Goal: Use online tool/utility

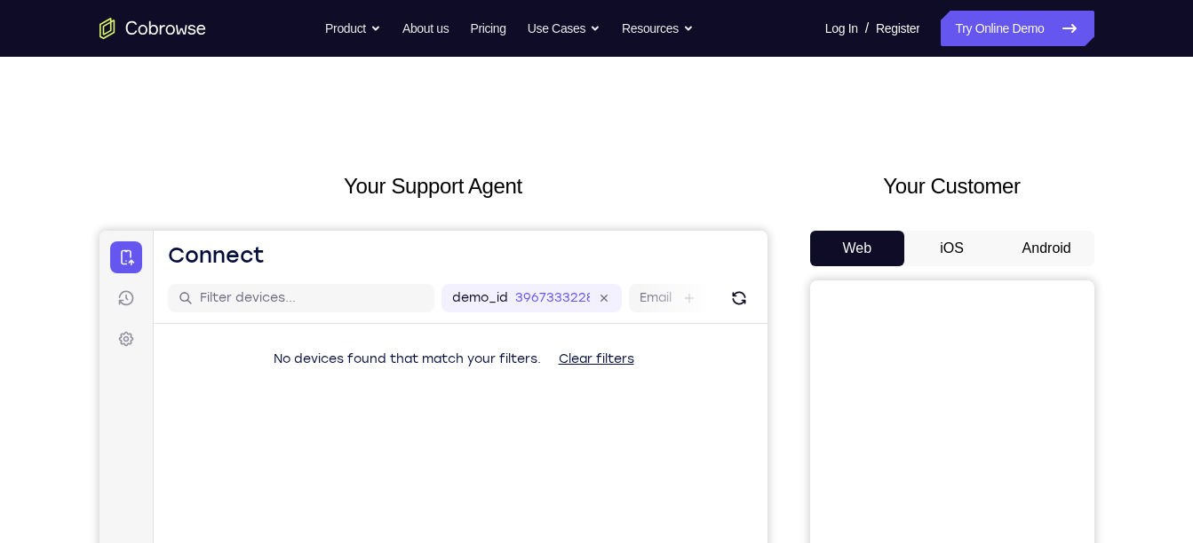
click at [1040, 252] on button "Android" at bounding box center [1046, 249] width 95 height 36
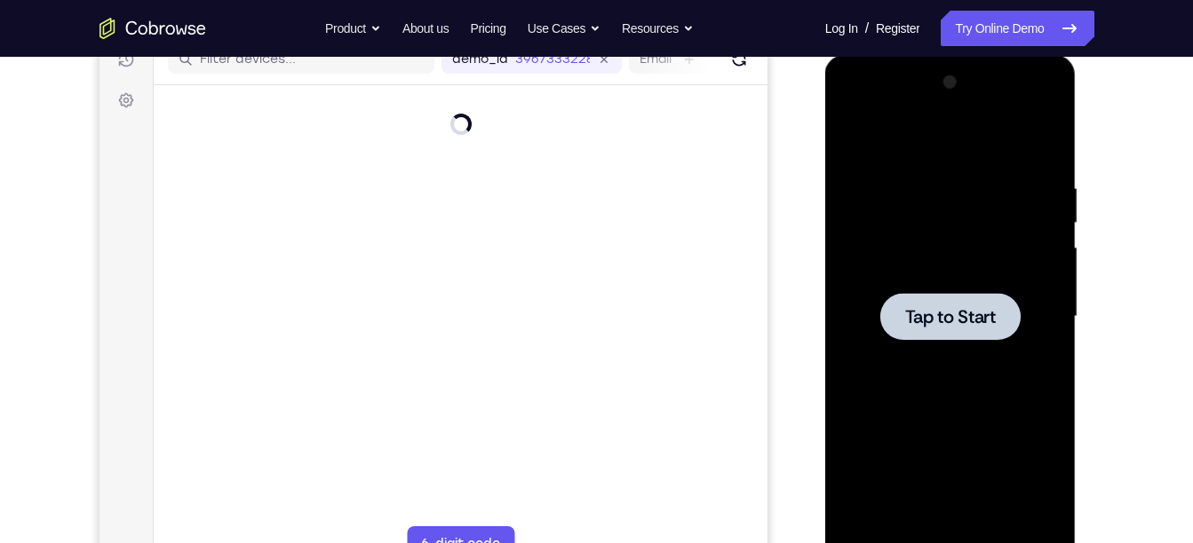
click at [952, 345] on div at bounding box center [950, 316] width 224 height 497
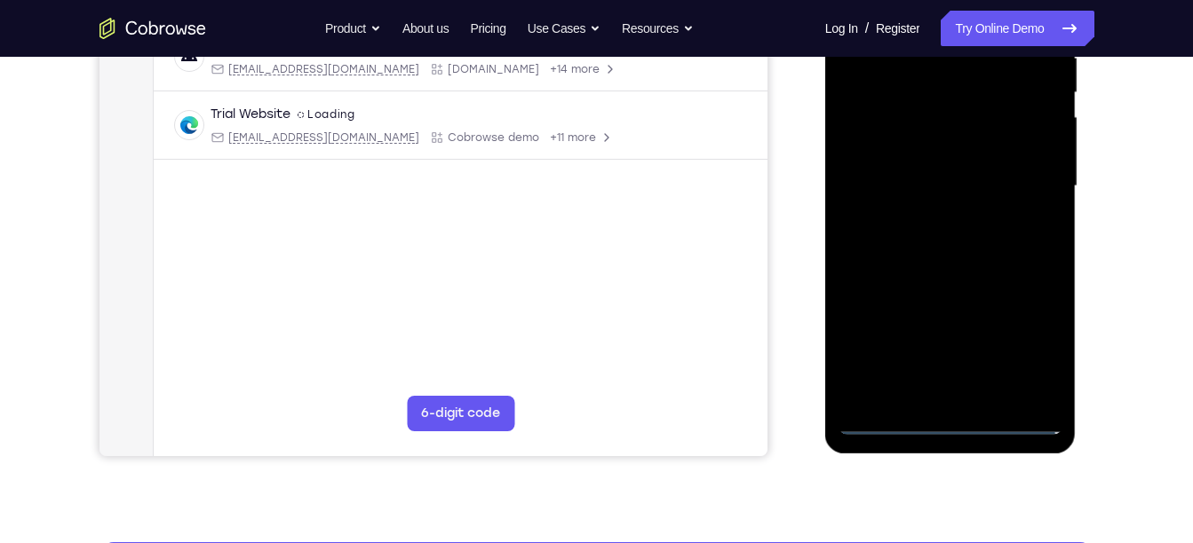
scroll to position [370, 0]
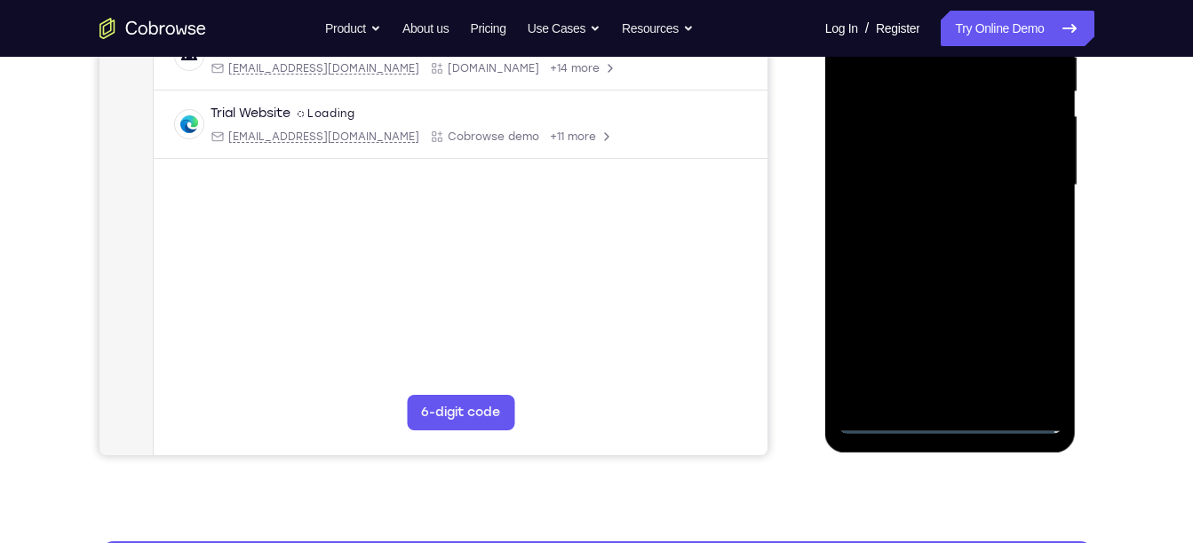
click at [944, 419] on div at bounding box center [950, 185] width 224 height 497
click at [950, 419] on div at bounding box center [950, 185] width 224 height 497
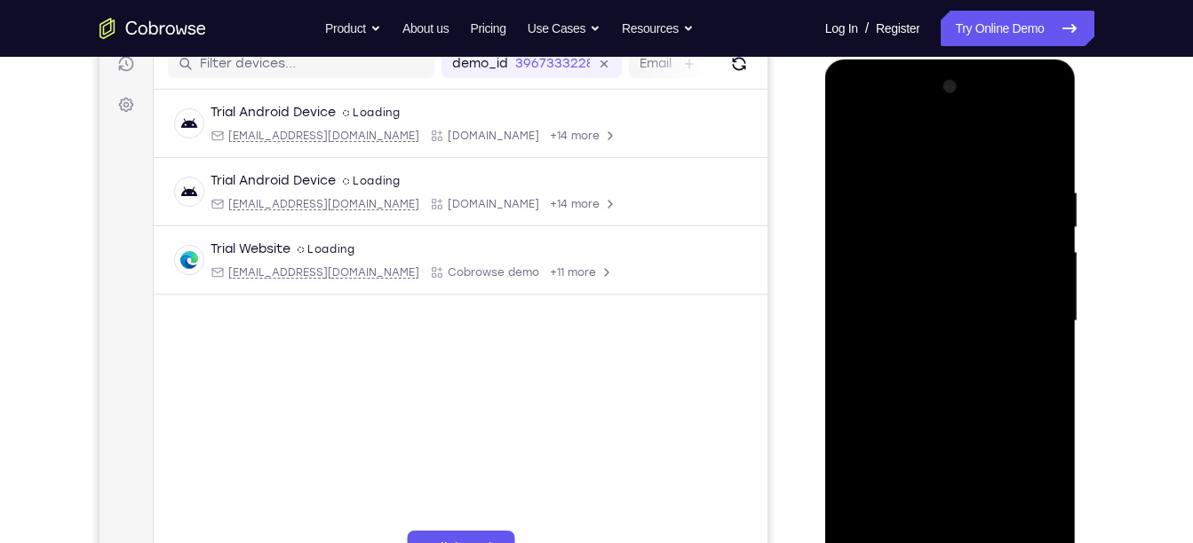
scroll to position [234, 0]
click at [1035, 484] on div at bounding box center [950, 322] width 224 height 497
click at [931, 152] on div at bounding box center [950, 322] width 224 height 497
click at [874, 270] on div at bounding box center [950, 322] width 224 height 497
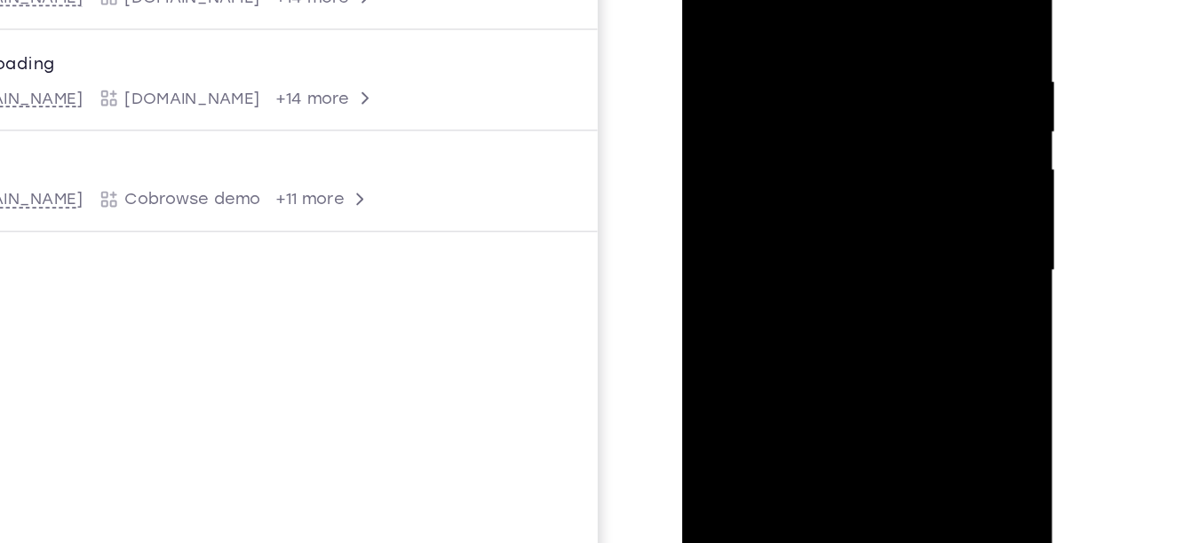
click at [774, 146] on div at bounding box center [808, 146] width 224 height 497
click at [749, 96] on div at bounding box center [808, 146] width 224 height 497
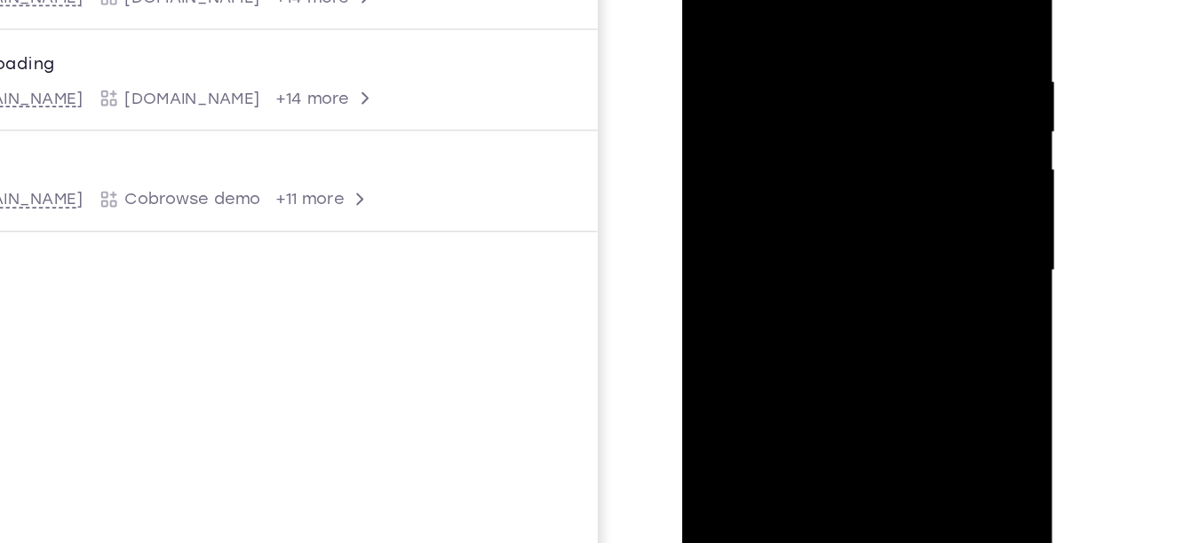
click at [749, 96] on div at bounding box center [808, 146] width 224 height 497
click at [795, 131] on div at bounding box center [808, 146] width 224 height 497
click at [749, 168] on div at bounding box center [808, 146] width 224 height 497
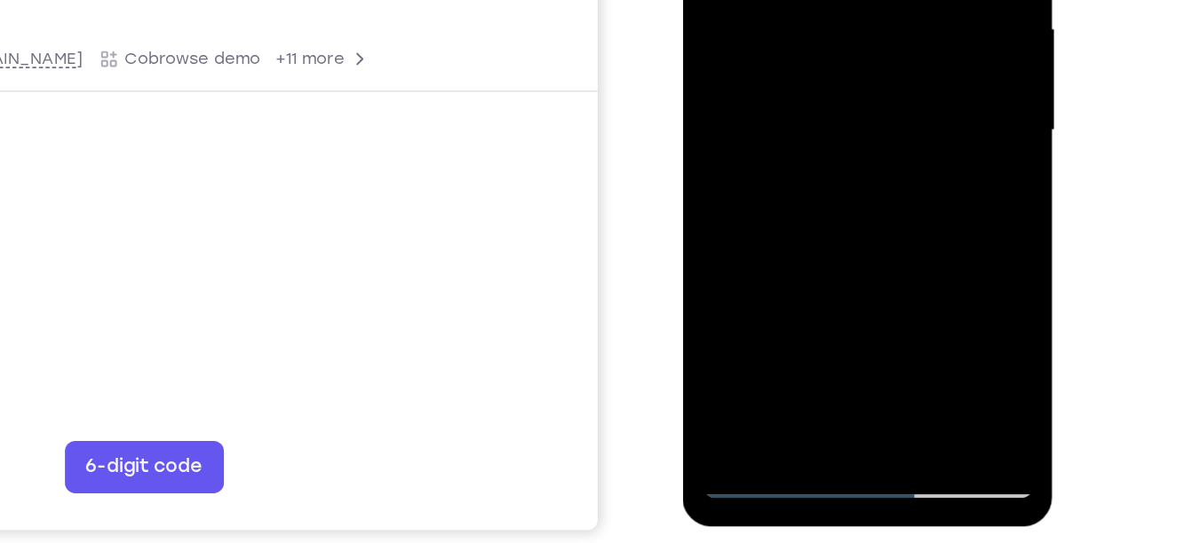
scroll to position [305, 0]
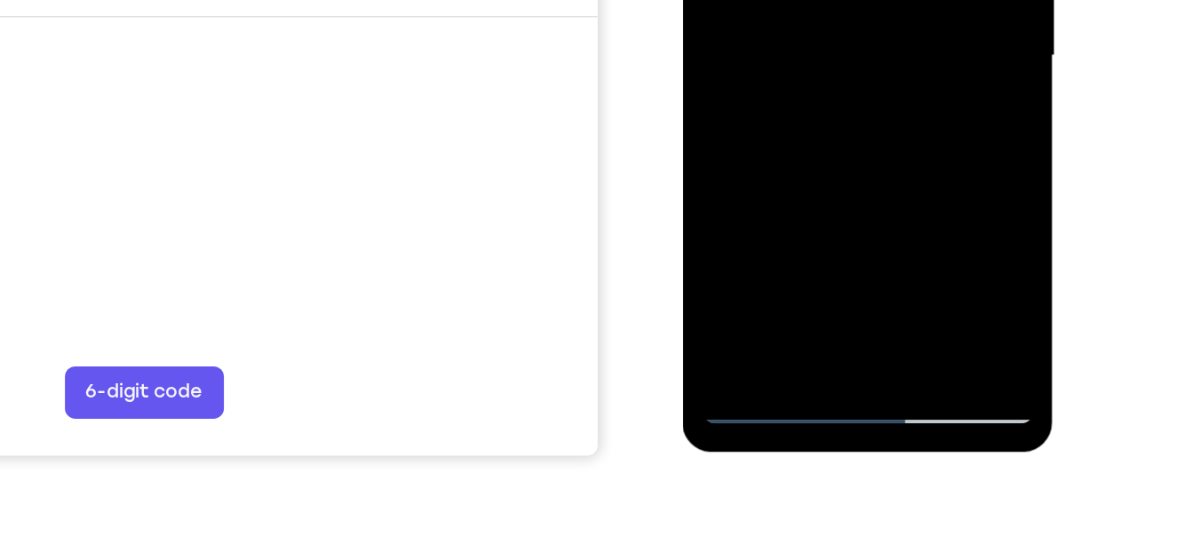
scroll to position [343, 0]
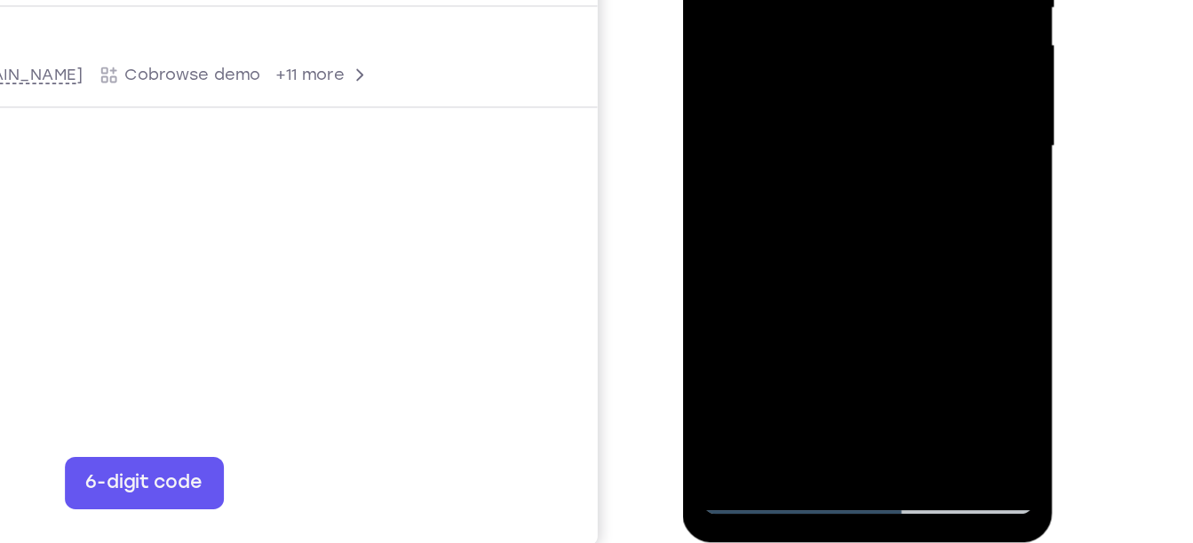
drag, startPoint x: 830, startPoint y: 174, endPoint x: 842, endPoint y: 75, distance: 100.1
click at [842, 75] on div at bounding box center [808, 22] width 224 height 497
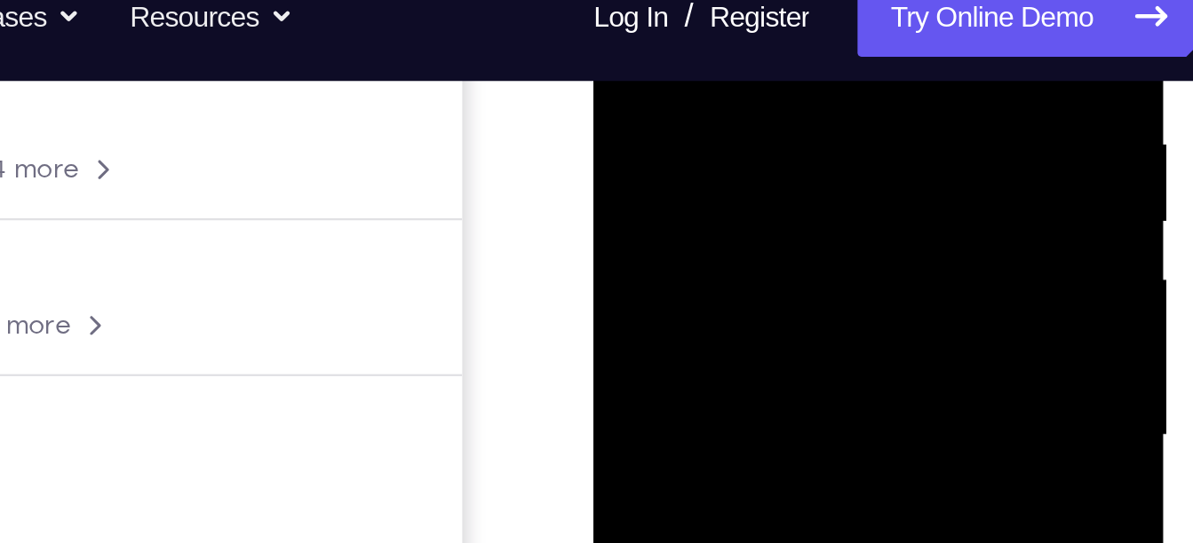
drag, startPoint x: 717, startPoint y: 153, endPoint x: 709, endPoint y: 124, distance: 29.8
click at [709, 124] on div at bounding box center [718, 101] width 224 height 497
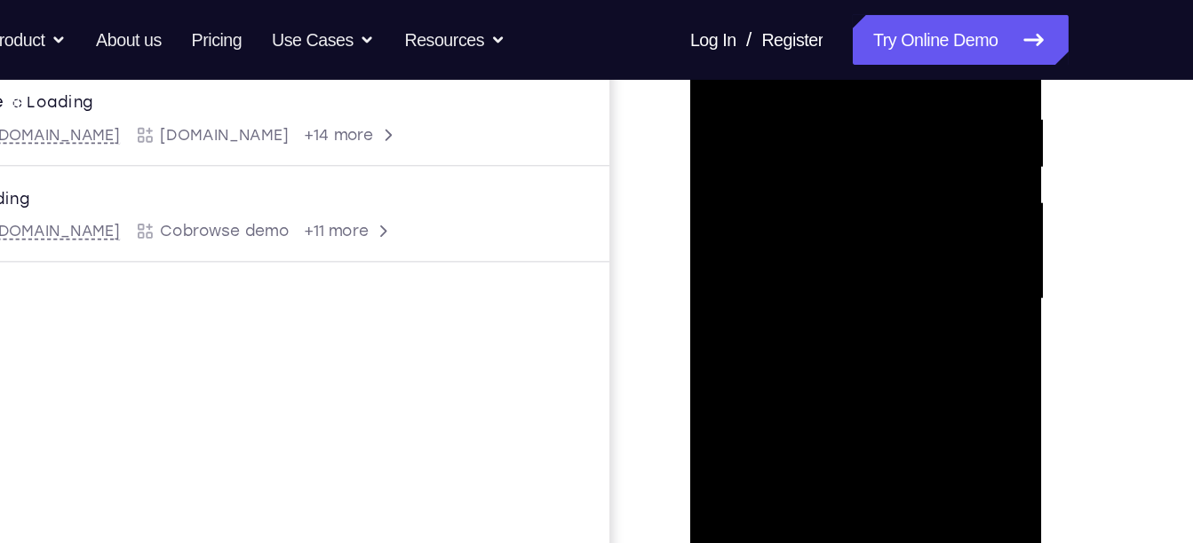
drag, startPoint x: 852, startPoint y: 135, endPoint x: 796, endPoint y: 361, distance: 232.2
click at [796, 361] on div at bounding box center [815, 193] width 224 height 497
click at [868, 178] on div at bounding box center [815, 193] width 224 height 497
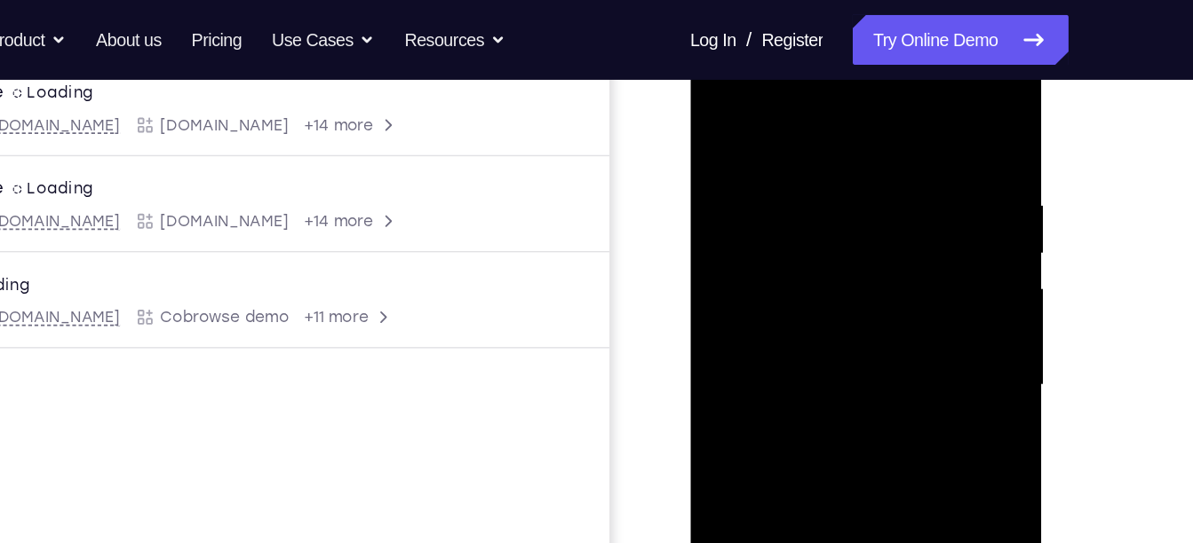
scroll to position [273, 0]
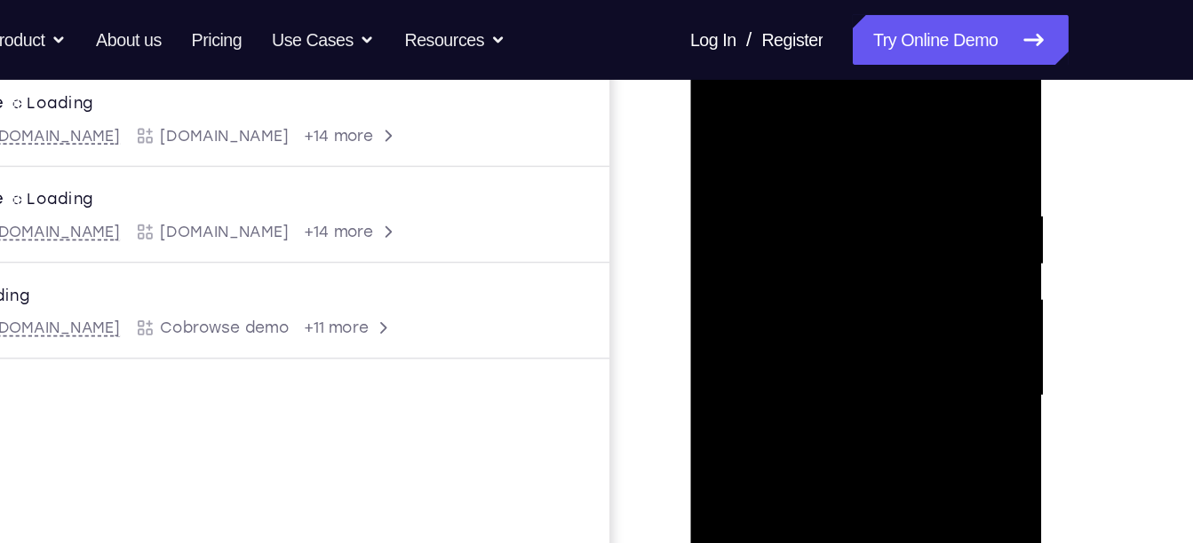
click at [912, 122] on div at bounding box center [815, 290] width 224 height 497
click at [871, 126] on div at bounding box center [815, 290] width 224 height 497
click at [834, 189] on div at bounding box center [815, 290] width 224 height 497
click at [750, 186] on div at bounding box center [815, 290] width 224 height 497
drag, startPoint x: 811, startPoint y: 289, endPoint x: 816, endPoint y: 74, distance: 215.8
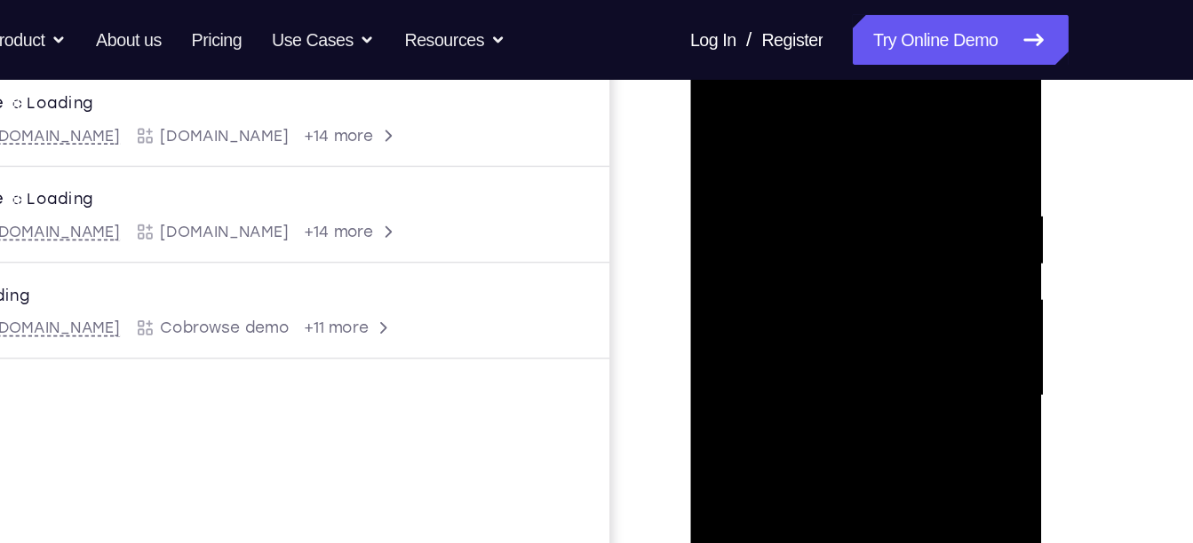
click at [816, 74] on div at bounding box center [815, 290] width 224 height 497
drag, startPoint x: 823, startPoint y: 289, endPoint x: 799, endPoint y: 201, distance: 92.0
click at [799, 201] on div at bounding box center [815, 290] width 224 height 497
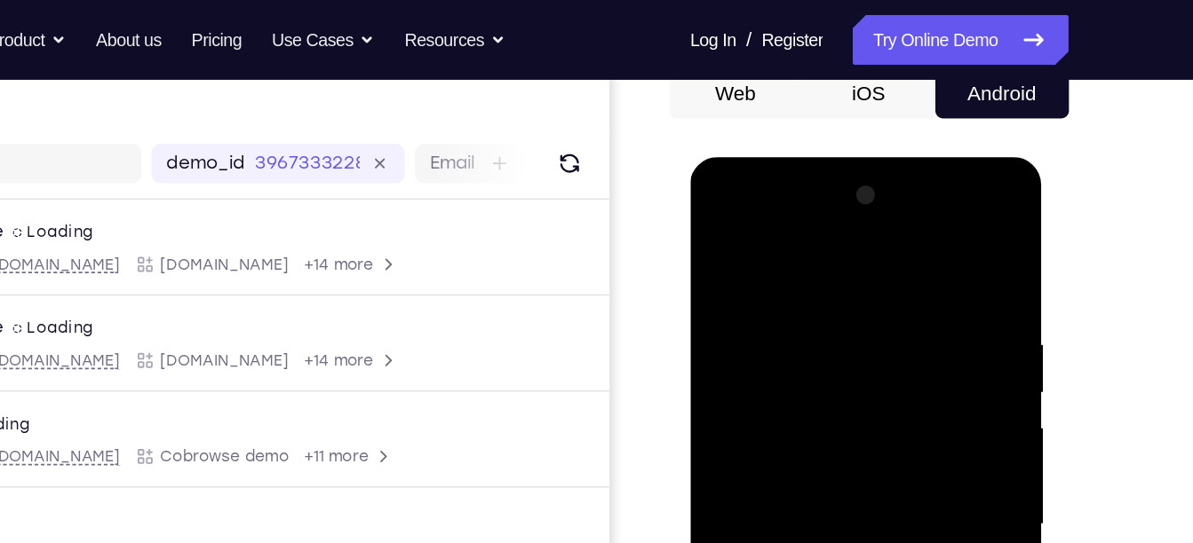
scroll to position [181, 0]
click at [716, 238] on div at bounding box center [815, 419] width 224 height 497
click at [713, 245] on div at bounding box center [815, 419] width 224 height 497
click at [714, 239] on div at bounding box center [815, 419] width 224 height 497
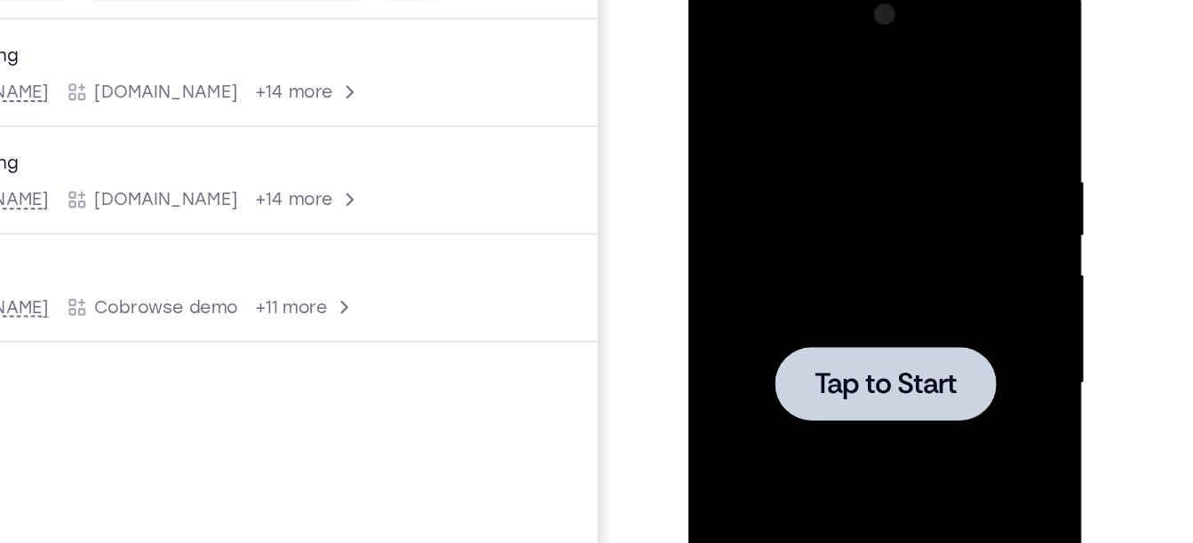
click at [790, 253] on div at bounding box center [812, 233] width 140 height 47
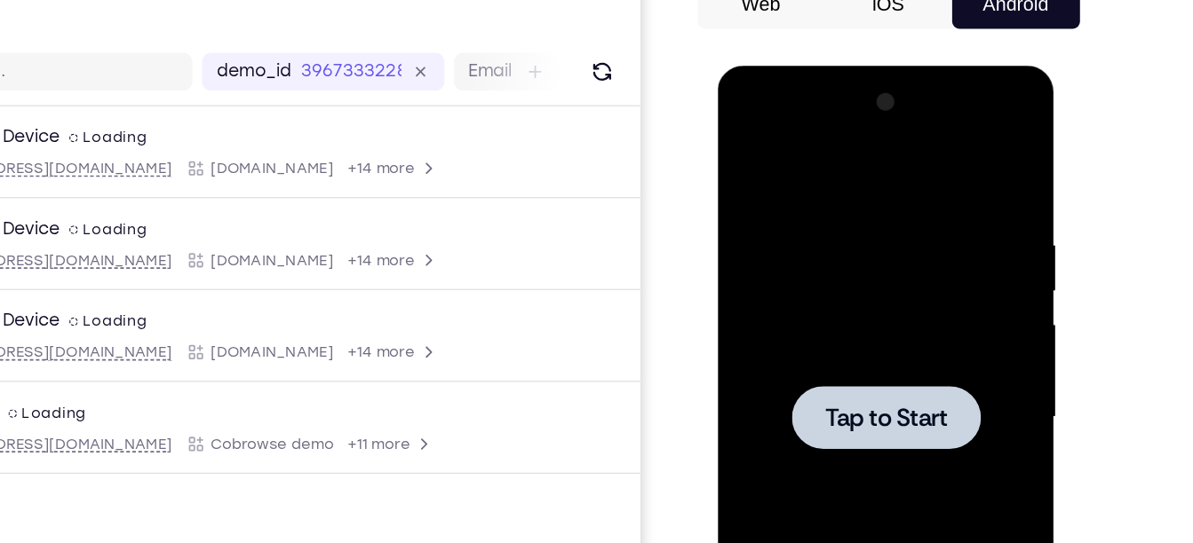
click at [837, 295] on div at bounding box center [843, 326] width 224 height 497
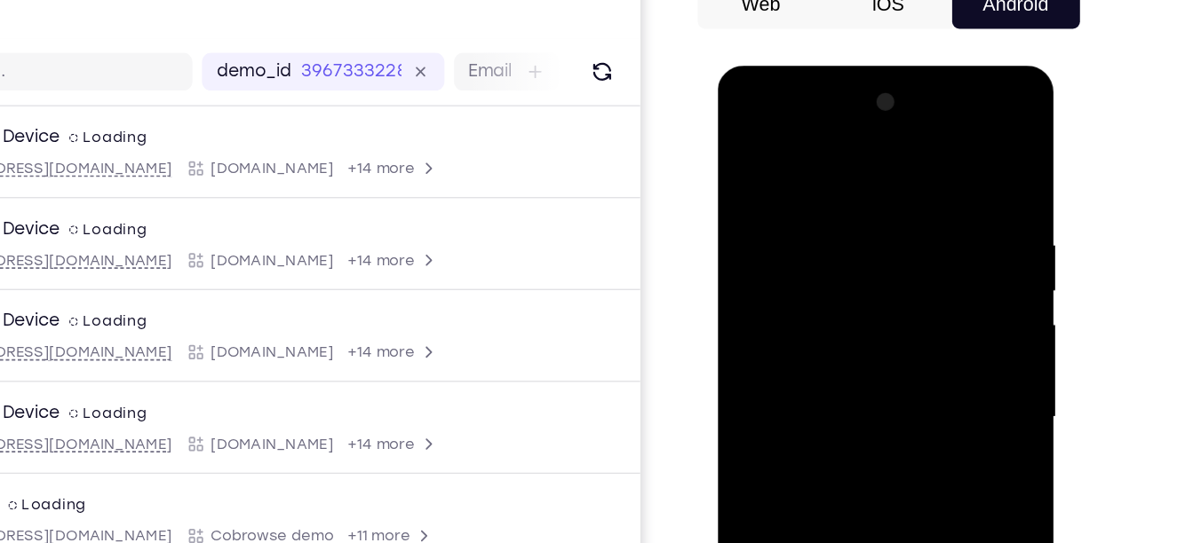
scroll to position [345, 0]
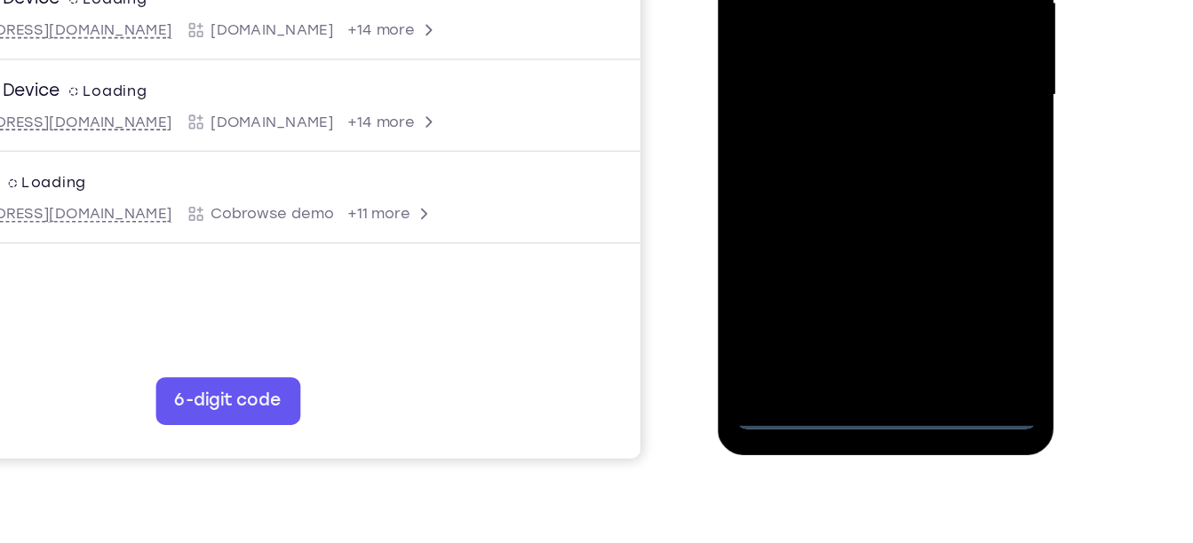
click at [842, 240] on div at bounding box center [843, 5] width 224 height 497
click at [918, 160] on div at bounding box center [843, 5] width 224 height 497
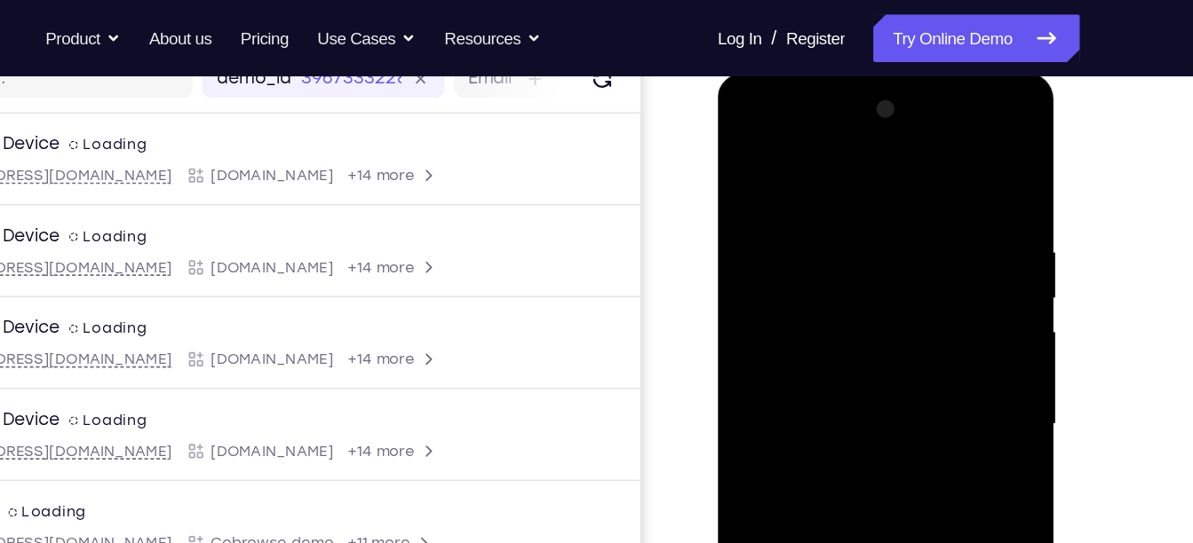
scroll to position [238, 0]
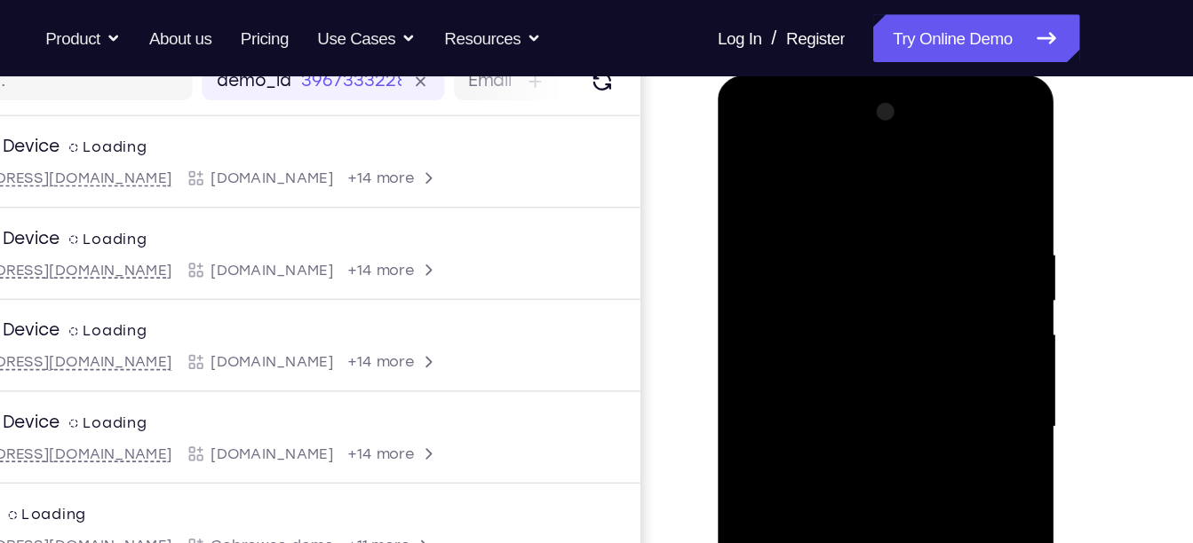
click at [832, 169] on div at bounding box center [843, 336] width 224 height 497
click at [765, 289] on div at bounding box center [843, 336] width 224 height 497
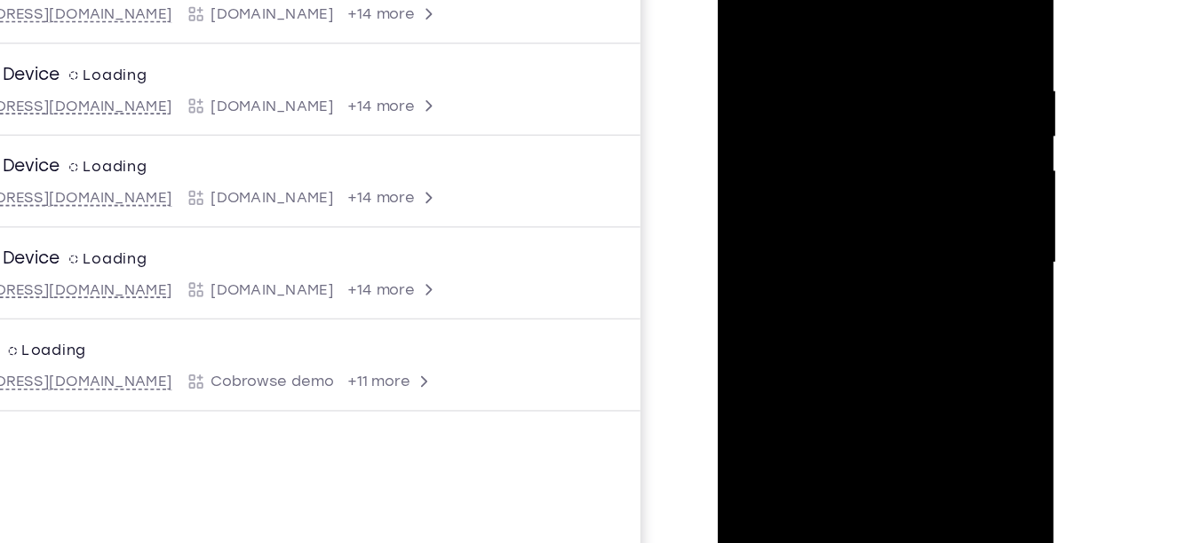
click at [799, 175] on div at bounding box center [843, 173] width 224 height 497
click at [778, 120] on div at bounding box center [843, 173] width 224 height 497
click at [793, 164] on div at bounding box center [843, 173] width 224 height 497
click at [795, 194] on div at bounding box center [843, 173] width 224 height 497
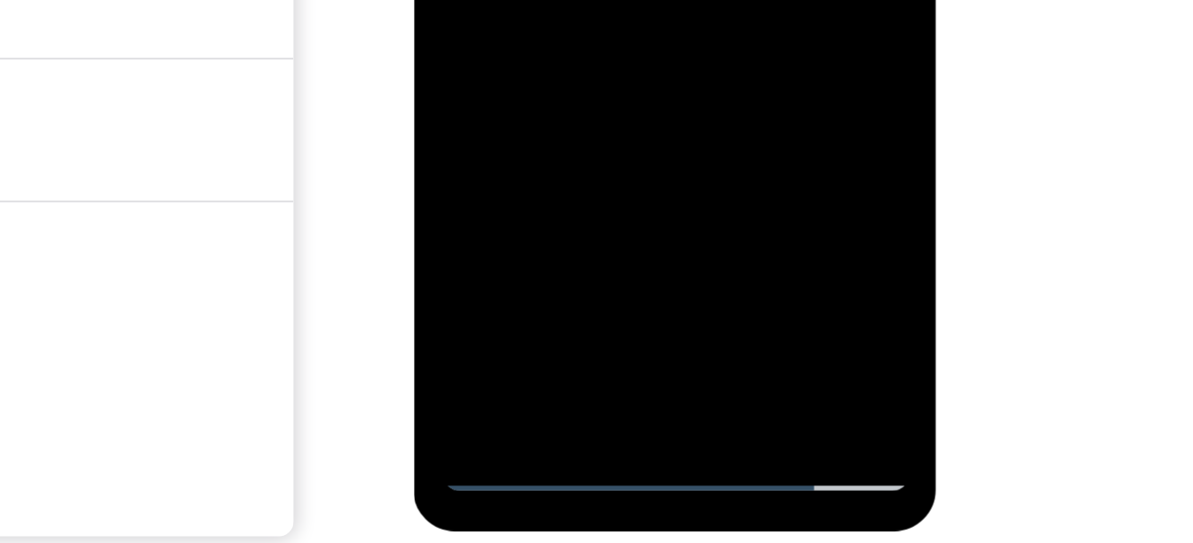
scroll to position [287, 0]
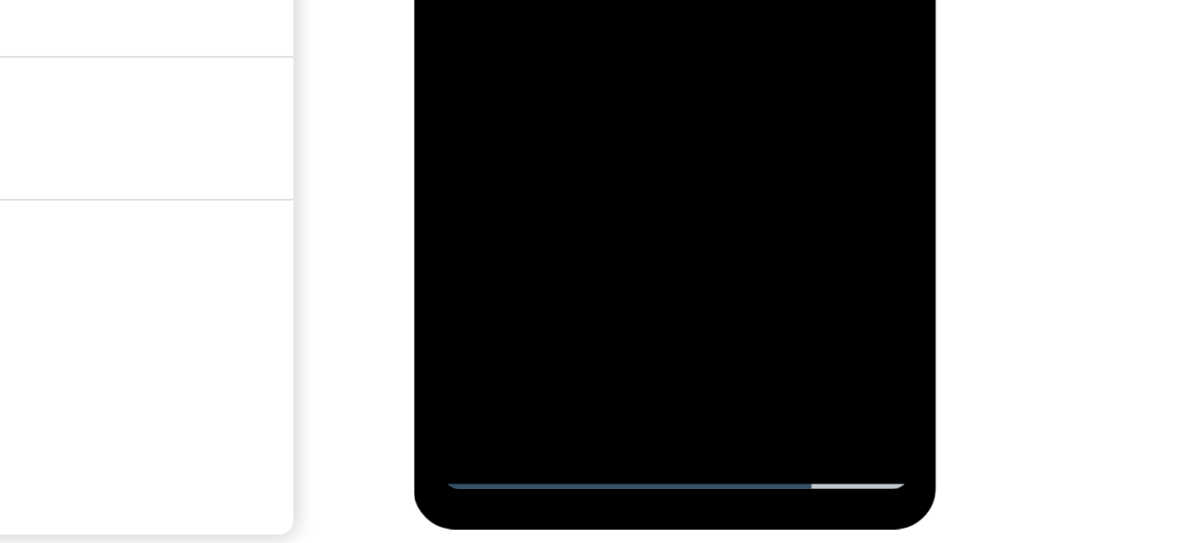
drag, startPoint x: 585, startPoint y: -180, endPoint x: 565, endPoint y: -67, distance: 115.5
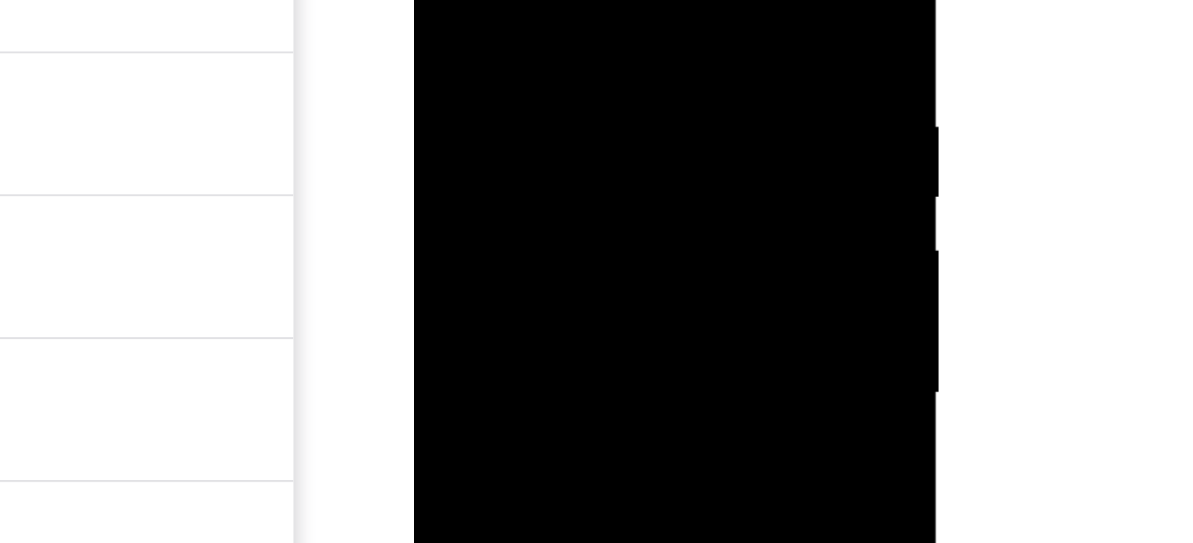
click at [616, 0] on div at bounding box center [539, 109] width 224 height 497
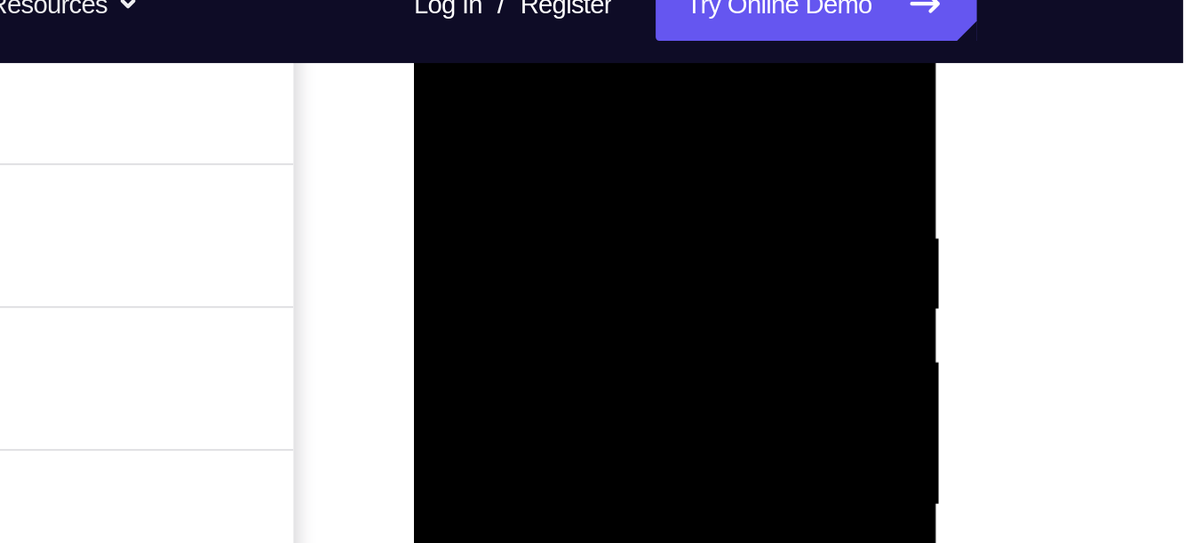
click at [503, 157] on div at bounding box center [539, 220] width 224 height 497
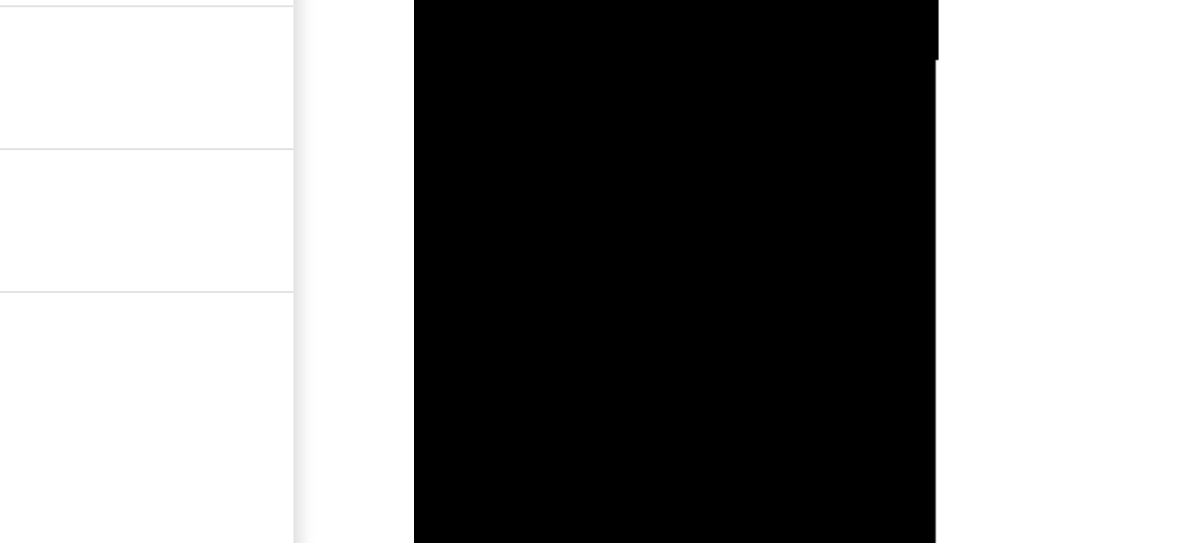
drag, startPoint x: 503, startPoint y: -286, endPoint x: 495, endPoint y: -242, distance: 44.4
drag, startPoint x: 527, startPoint y: -133, endPoint x: 541, endPoint y: 21, distance: 155.1
click at [483, 0] on div at bounding box center [539, 9] width 224 height 497
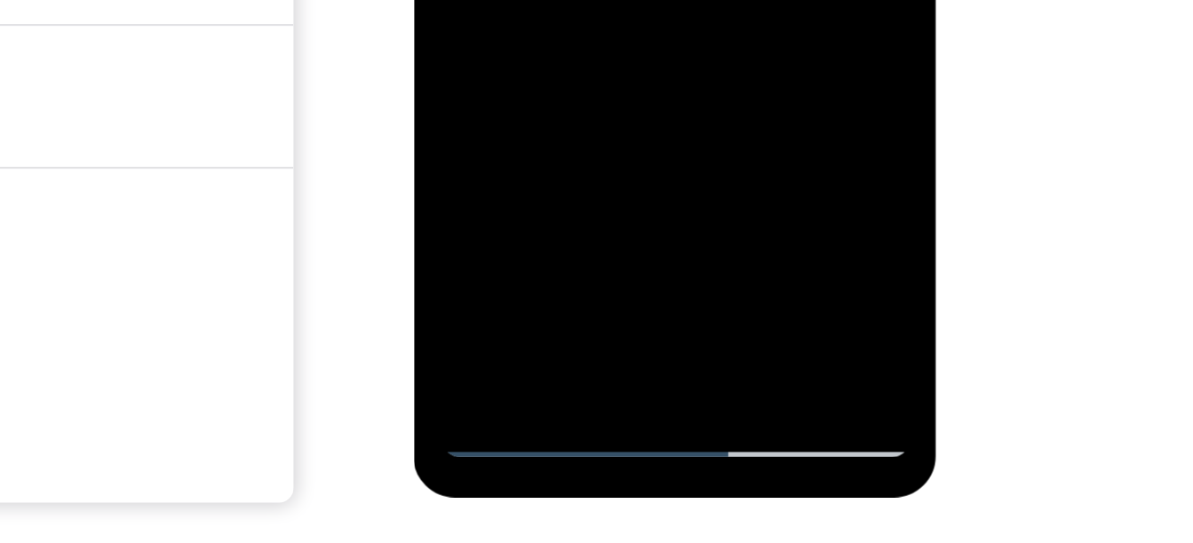
scroll to position [303, 0]
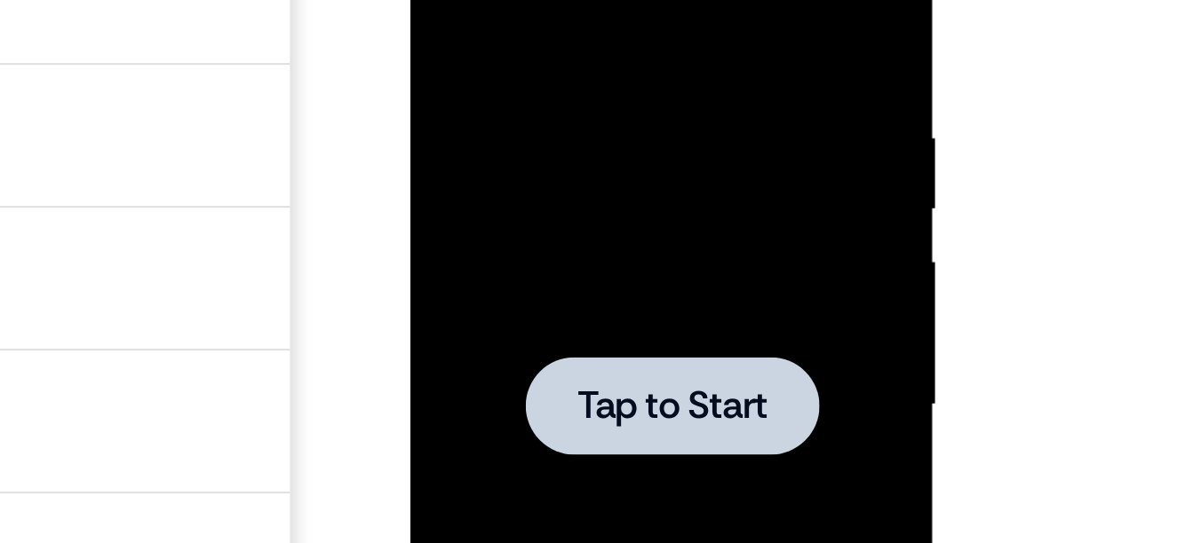
click at [510, 117] on span "Tap to Start" at bounding box center [535, 122] width 91 height 18
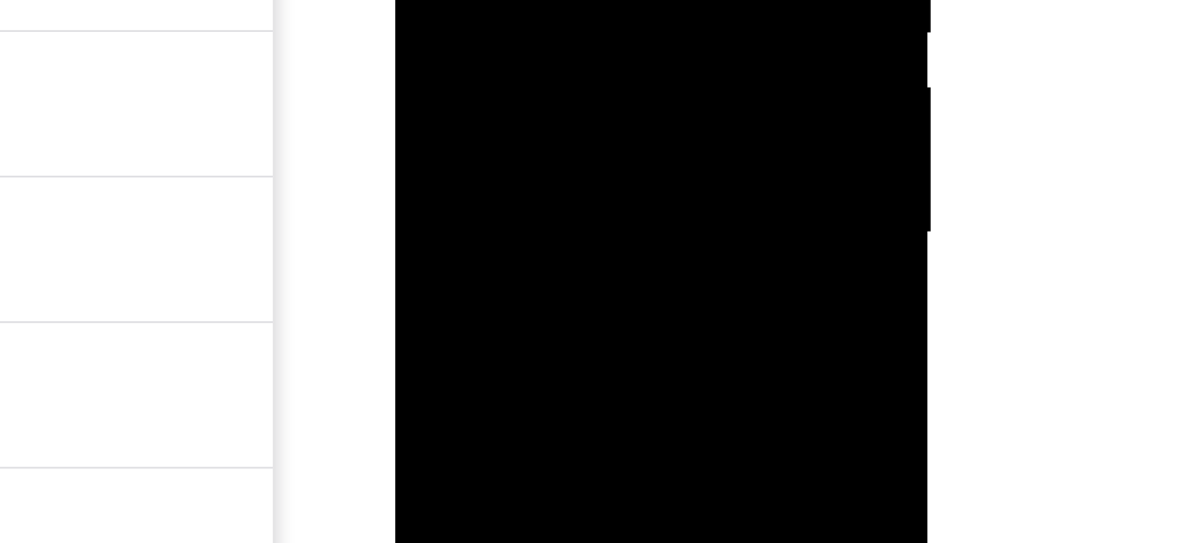
scroll to position [310, 0]
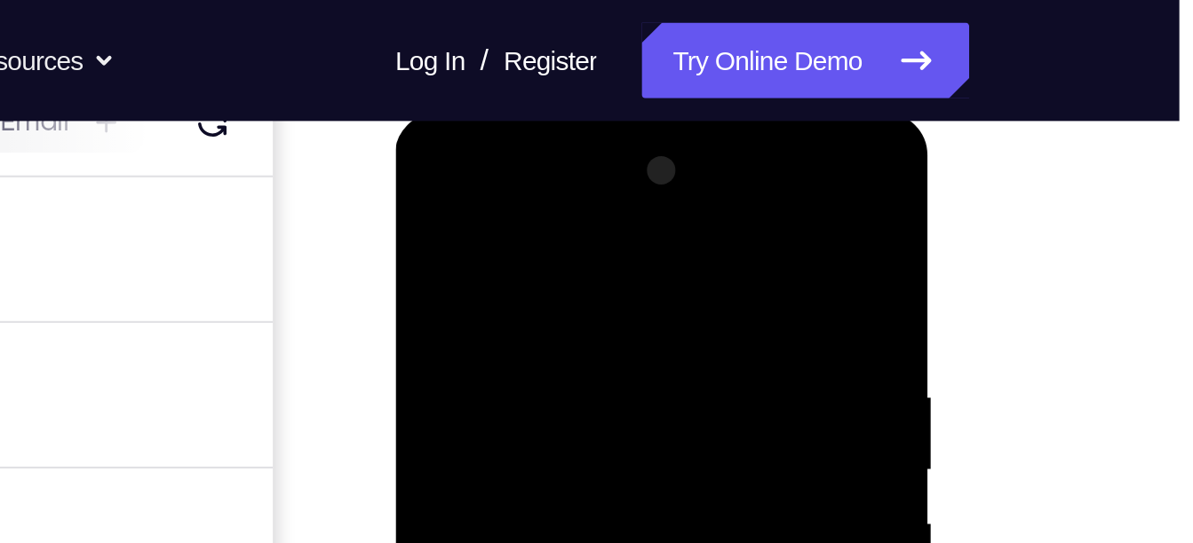
scroll to position [240, 0]
click at [529, 197] on div at bounding box center [520, 377] width 224 height 497
click at [511, 277] on div at bounding box center [520, 377] width 224 height 497
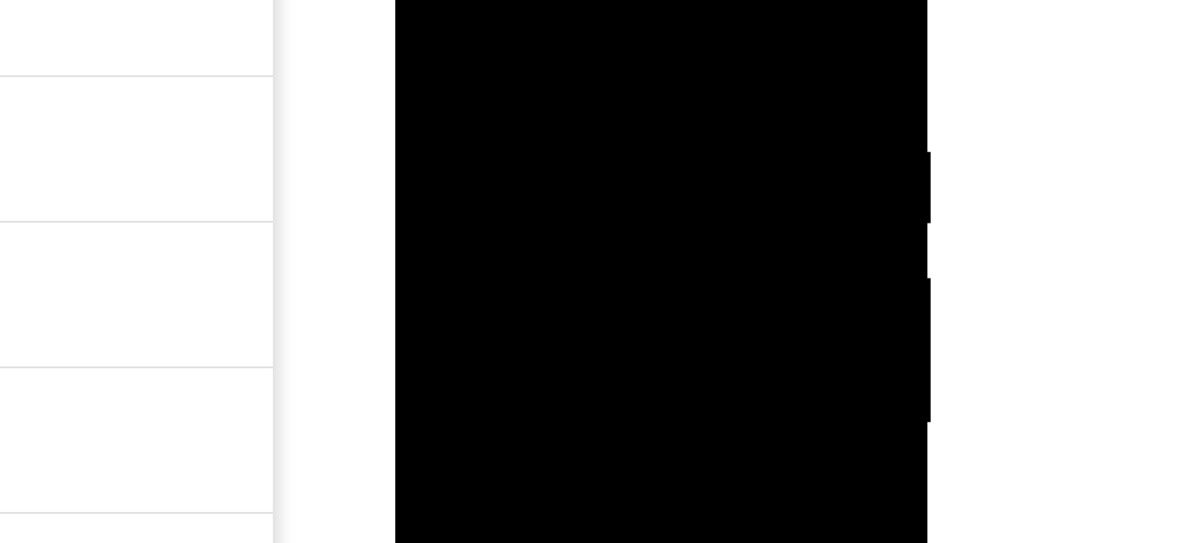
click at [526, 97] on div at bounding box center [520, 129] width 224 height 497
click at [440, 92] on div at bounding box center [520, 129] width 224 height 497
click at [479, 136] on div at bounding box center [520, 129] width 224 height 497
click at [466, 110] on div at bounding box center [520, 129] width 224 height 497
click at [526, 153] on div at bounding box center [520, 129] width 224 height 497
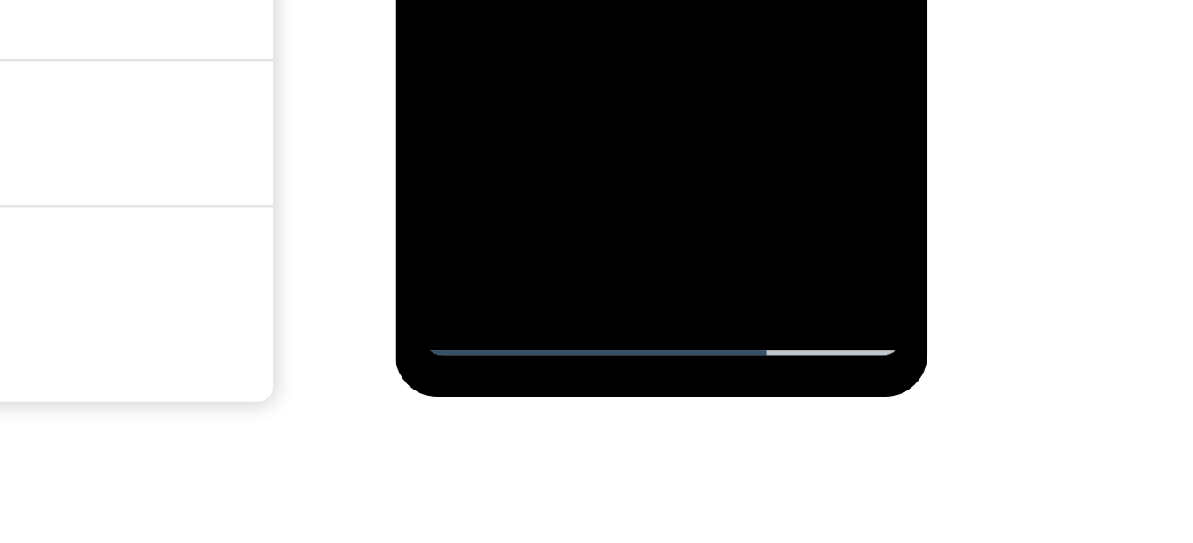
scroll to position [351, 0]
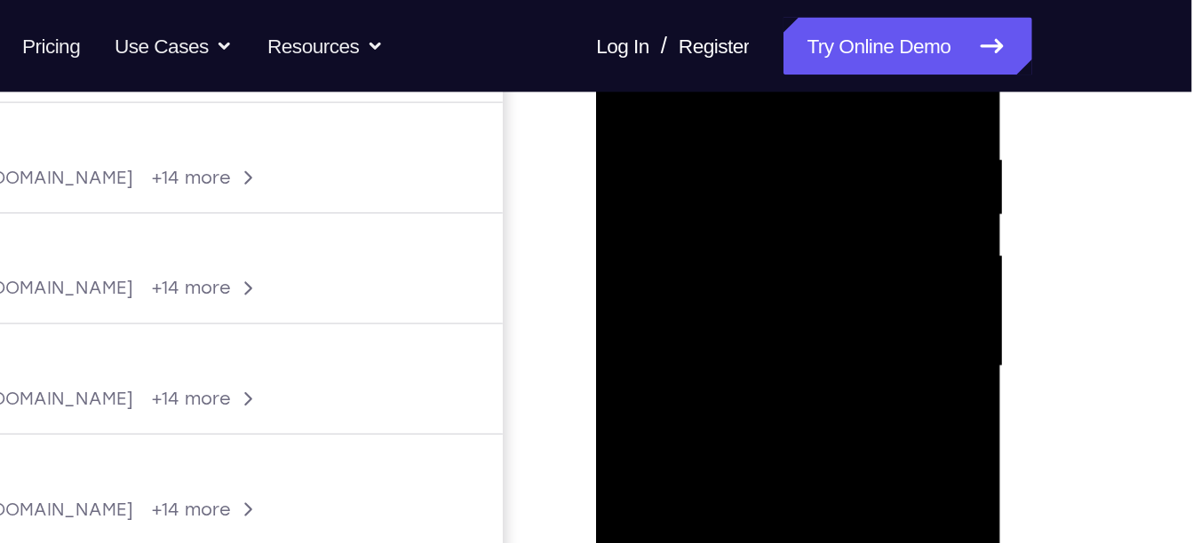
scroll to position [324, 0]
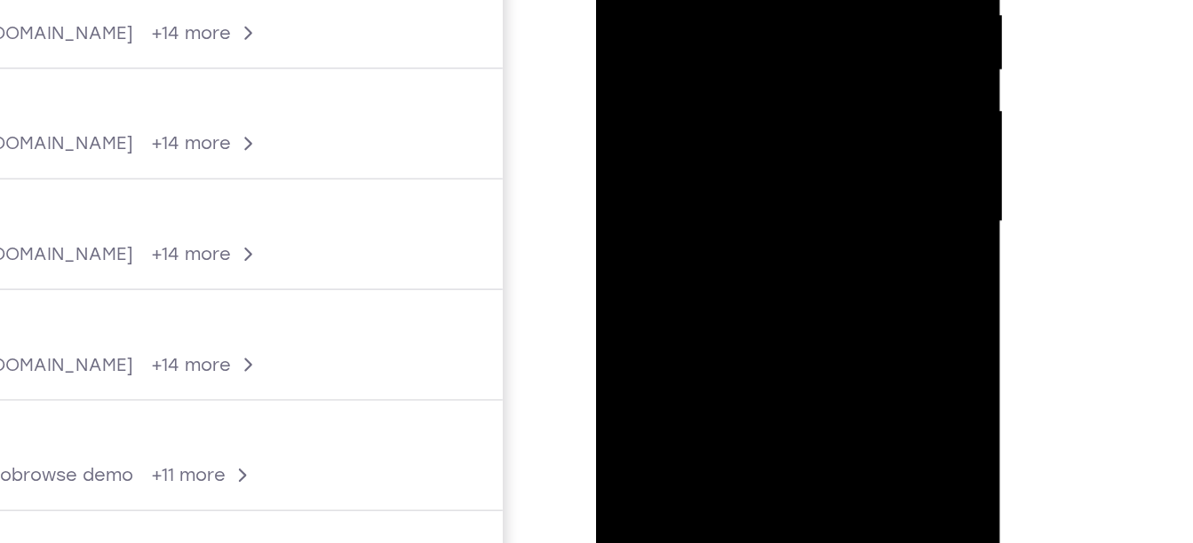
drag, startPoint x: 750, startPoint y: 162, endPoint x: 736, endPoint y: 52, distance: 111.0
click at [736, 52] on div at bounding box center [721, 61] width 224 height 497
drag, startPoint x: 735, startPoint y: 134, endPoint x: 721, endPoint y: 15, distance: 119.8
click at [721, 15] on div at bounding box center [721, 61] width 224 height 497
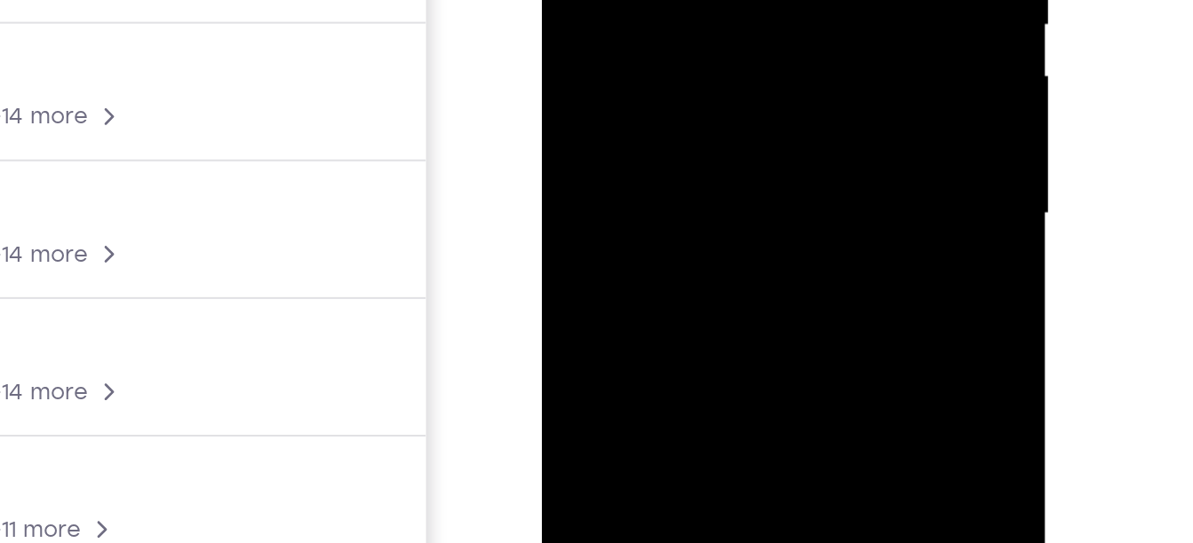
drag, startPoint x: 684, startPoint y: -51, endPoint x: 671, endPoint y: 57, distance: 108.2
drag, startPoint x: 685, startPoint y: -116, endPoint x: 669, endPoint y: 24, distance: 141.3
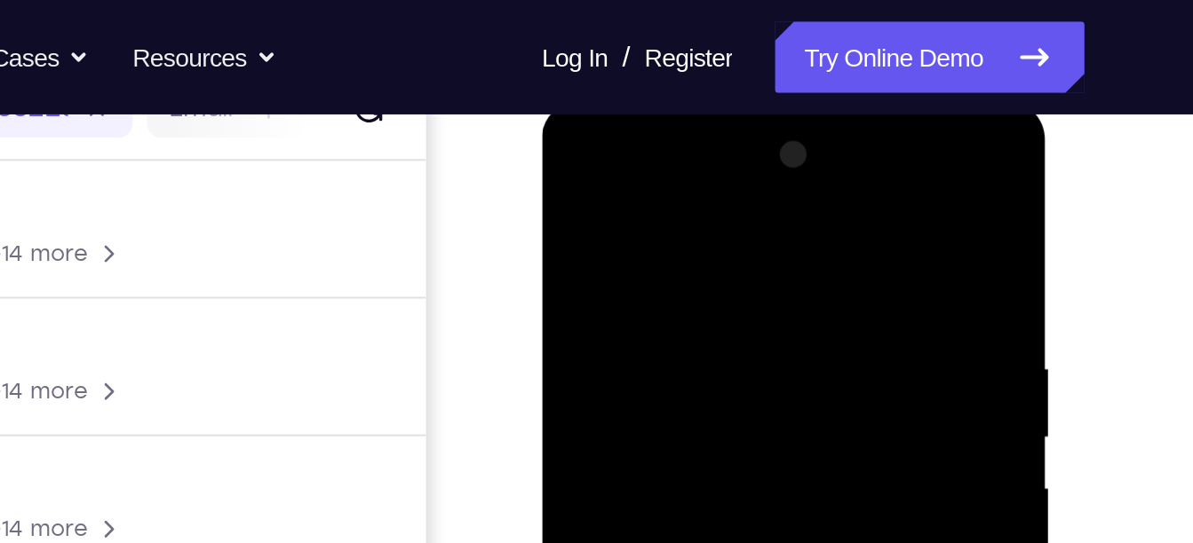
scroll to position [242, 0]
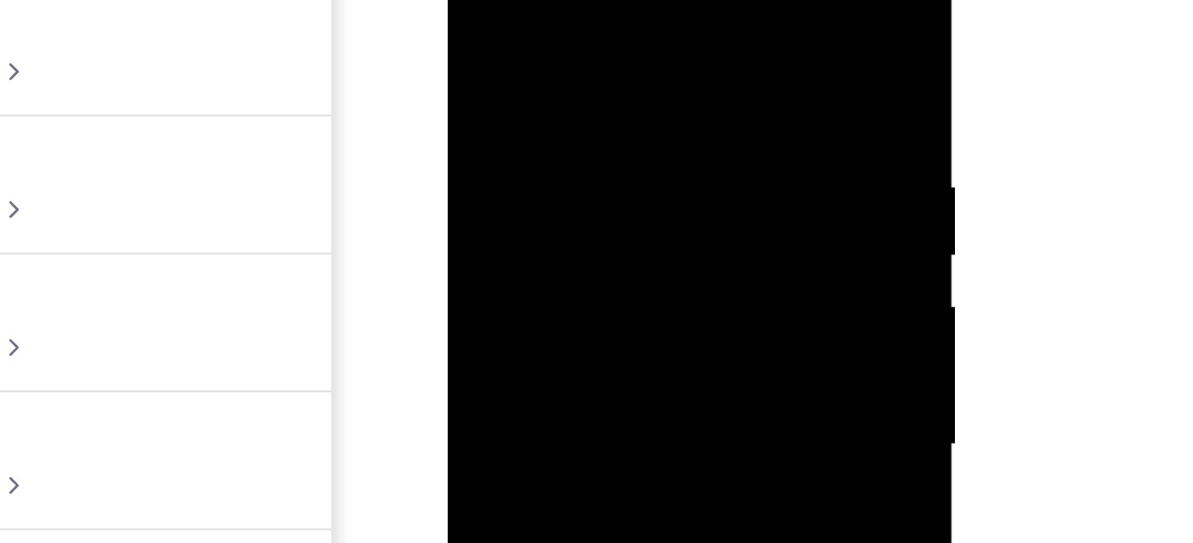
click at [645, 0] on div at bounding box center [573, 180] width 224 height 497
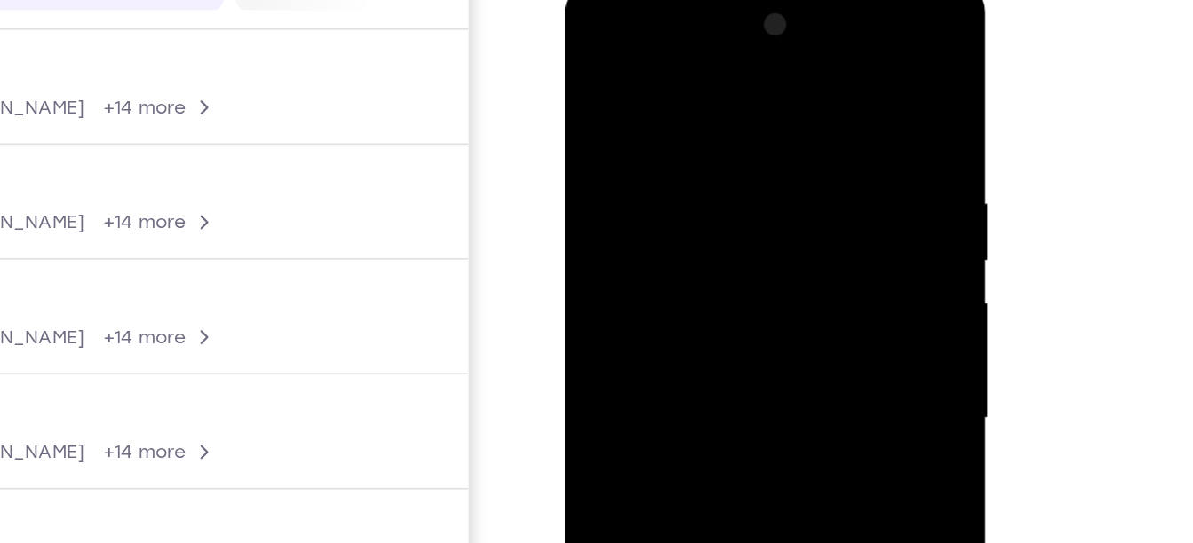
click at [671, 174] on div at bounding box center [691, 241] width 224 height 497
click at [638, 139] on div at bounding box center [691, 241] width 224 height 497
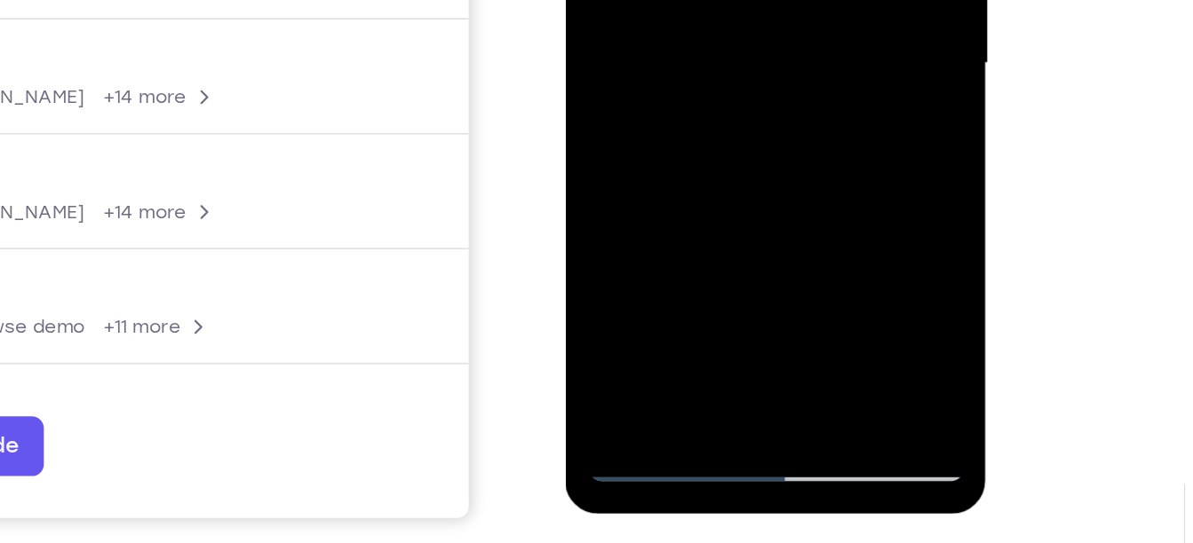
scroll to position [299, 0]
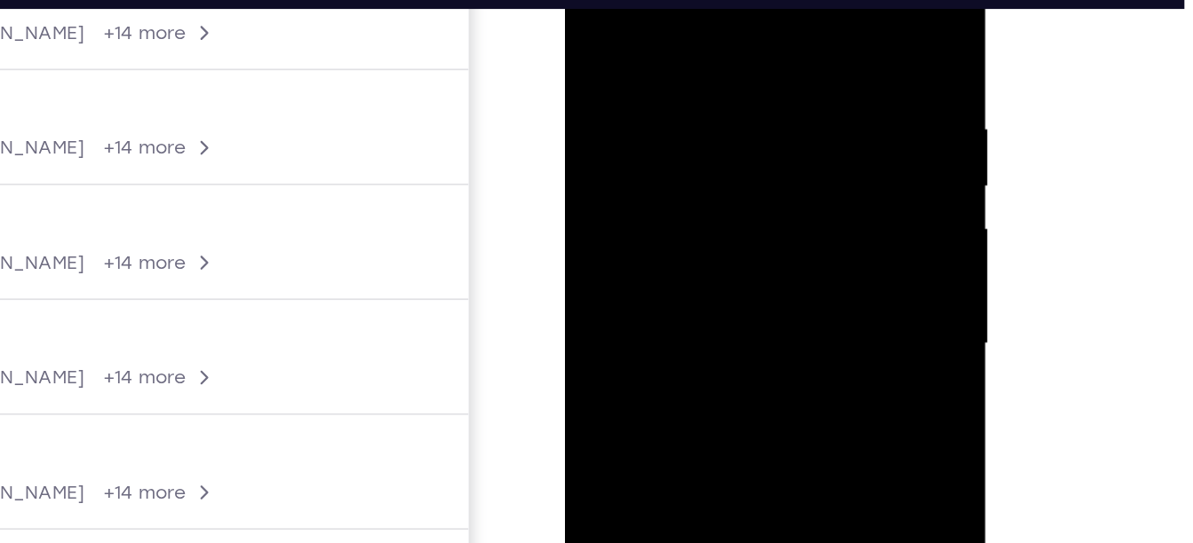
click at [584, 185] on div at bounding box center [691, 166] width 224 height 497
click at [591, 185] on div at bounding box center [691, 166] width 224 height 497
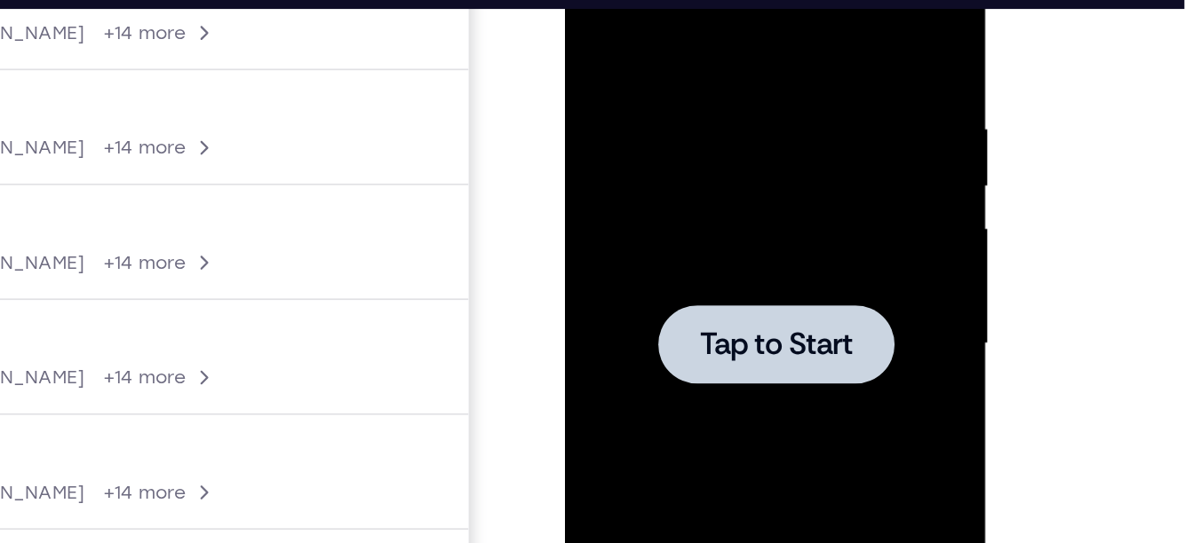
click at [788, 2] on div at bounding box center [691, 166] width 224 height 497
